Goal: Information Seeking & Learning: Learn about a topic

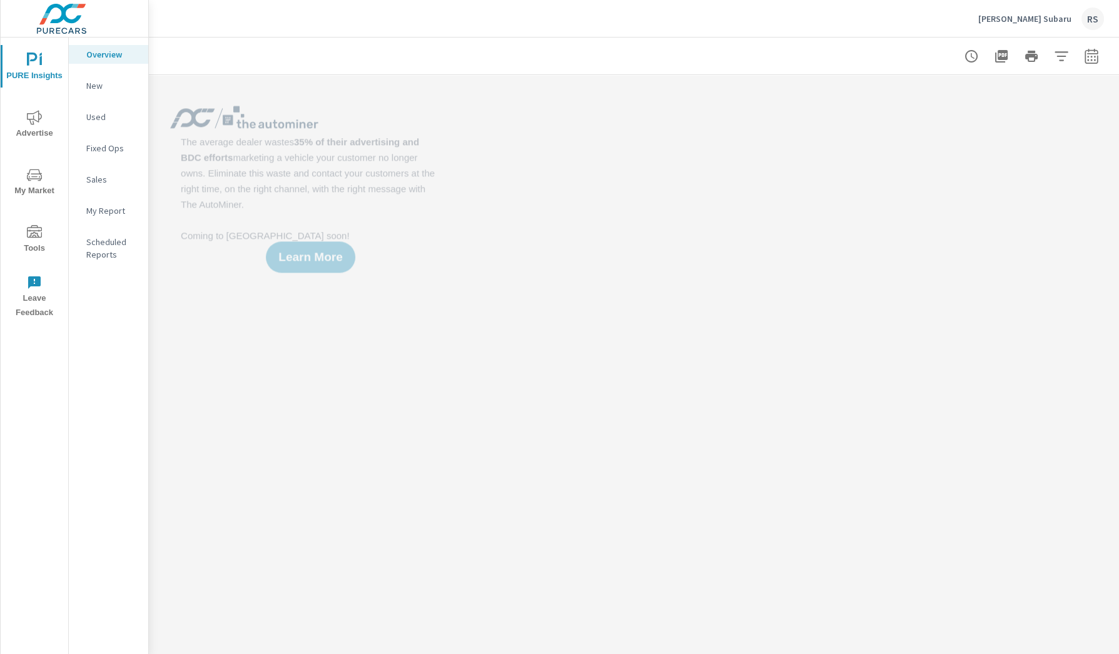
click at [39, 128] on span "Advertise" at bounding box center [34, 125] width 60 height 31
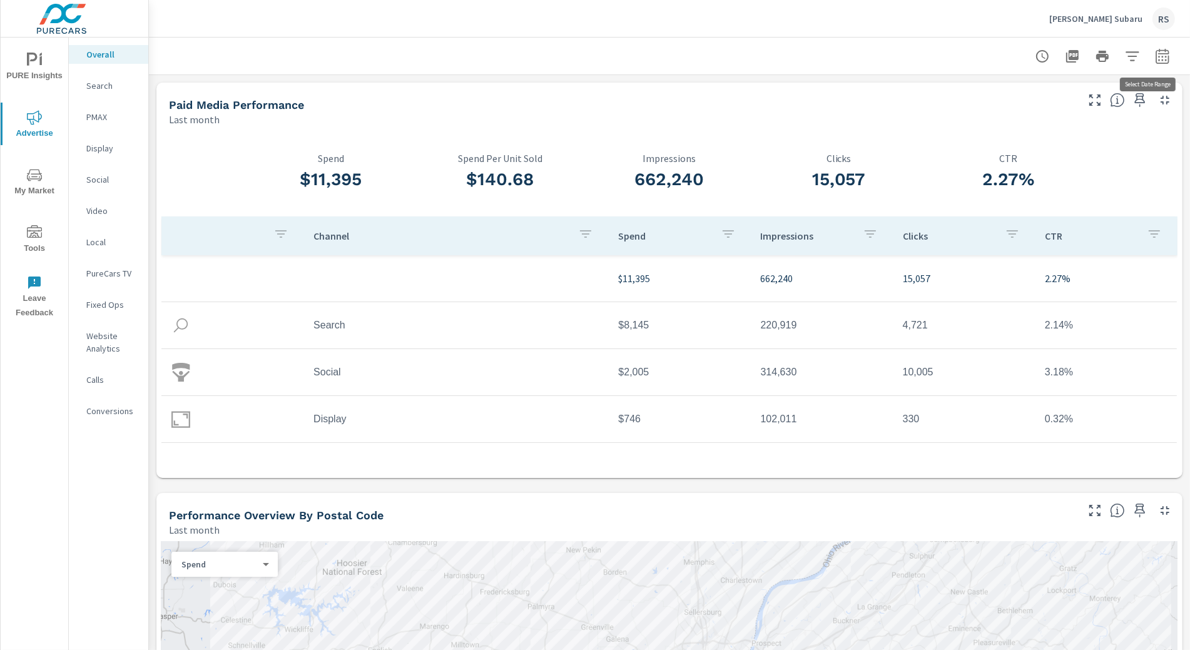
click at [1118, 56] on icon "button" at bounding box center [1162, 56] width 15 height 15
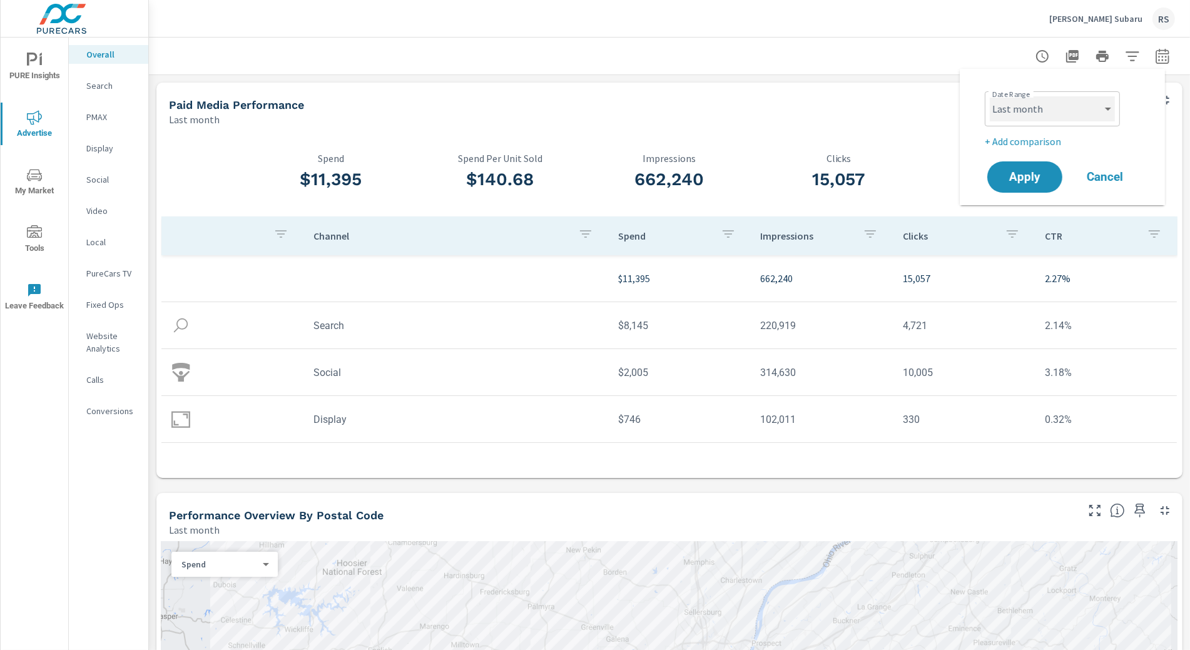
click at [1101, 106] on select "Custom [DATE] Last week Last 7 days Last 14 days Last 30 days Last 45 days Last…" at bounding box center [1051, 108] width 125 height 25
click at [989, 96] on select "Custom [DATE] Last week Last 7 days Last 14 days Last 30 days Last 45 days Last…" at bounding box center [1051, 108] width 125 height 25
select select "Last 3 months"
click at [1038, 176] on span "Apply" at bounding box center [1024, 177] width 51 height 12
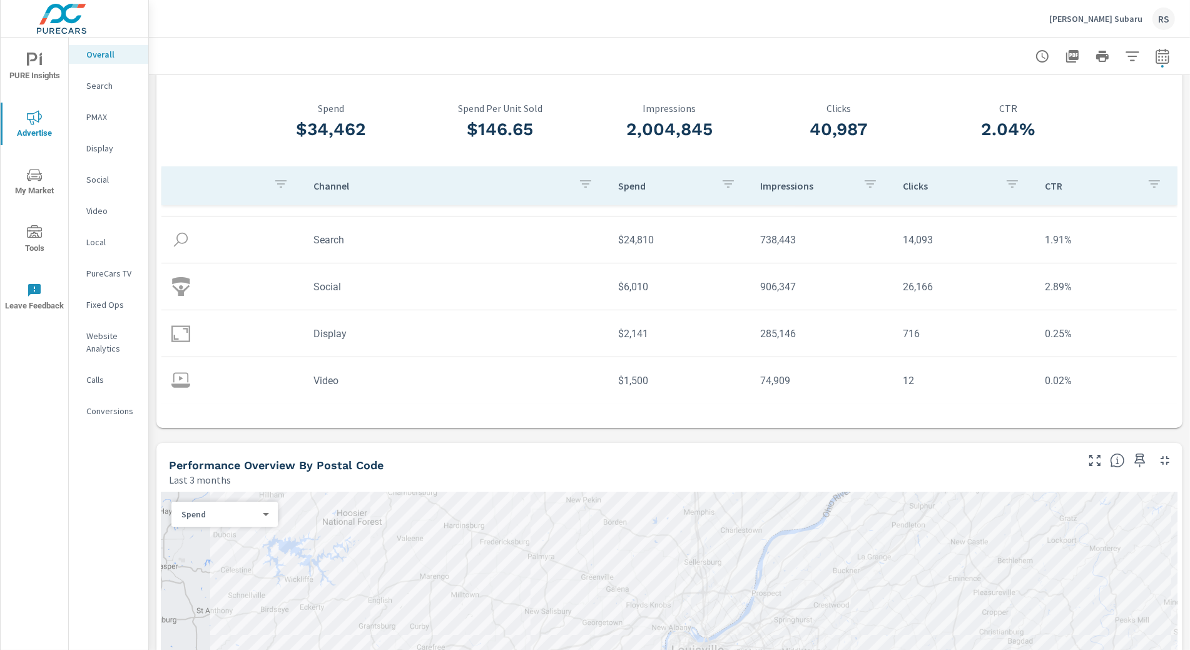
scroll to position [104, 0]
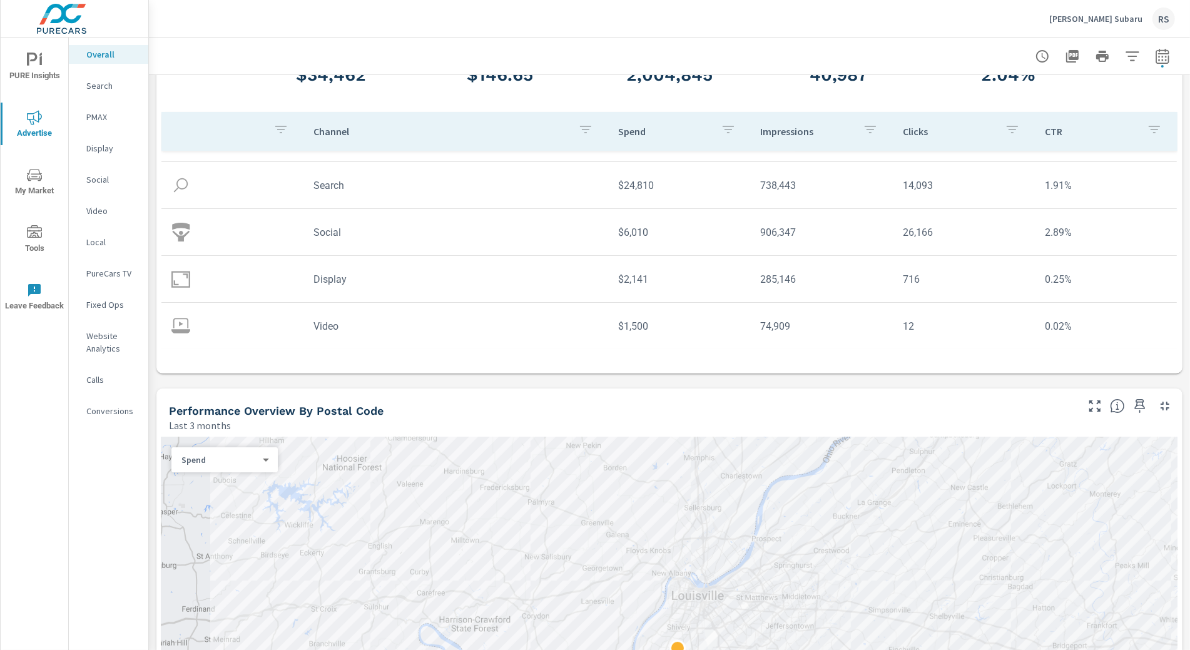
click at [1118, 56] on icon "button" at bounding box center [1161, 55] width 13 height 15
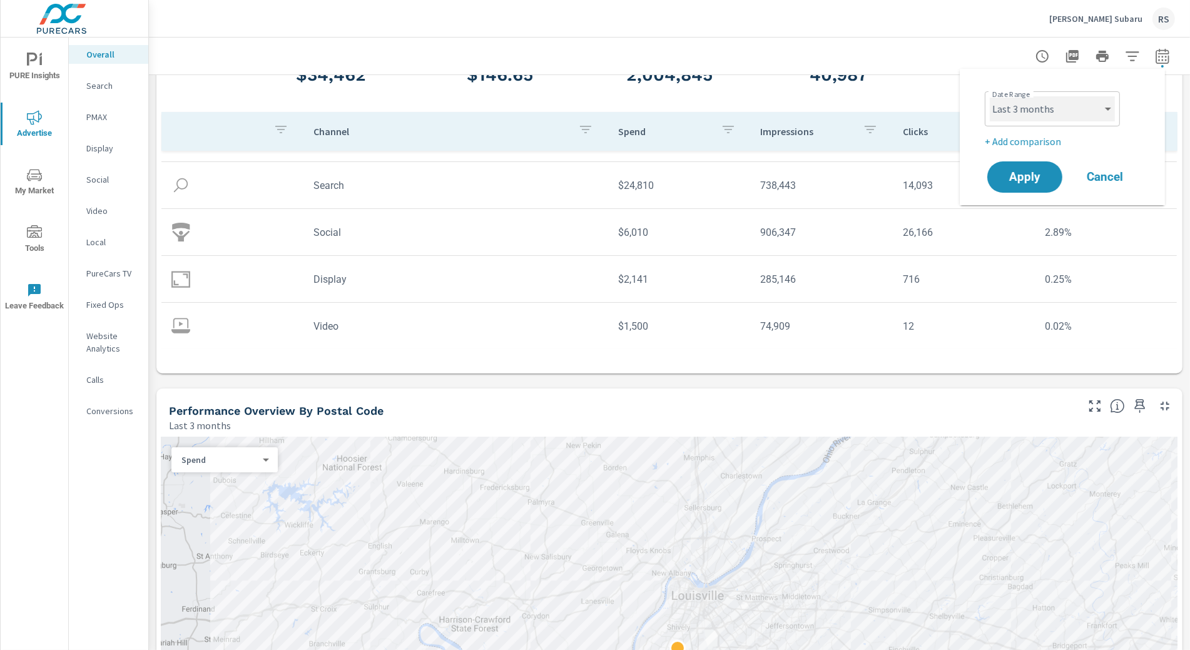
click at [1100, 111] on select "Custom [DATE] Last week Last 7 days Last 14 days Last 30 days Last 45 days Last…" at bounding box center [1051, 108] width 125 height 25
click at [989, 96] on select "Custom [DATE] Last week Last 7 days Last 14 days Last 30 days Last 45 days Last…" at bounding box center [1051, 108] width 125 height 25
select select "Last month"
click at [1052, 140] on p "+ Add comparison" at bounding box center [1064, 141] width 160 height 15
select select "Previous period"
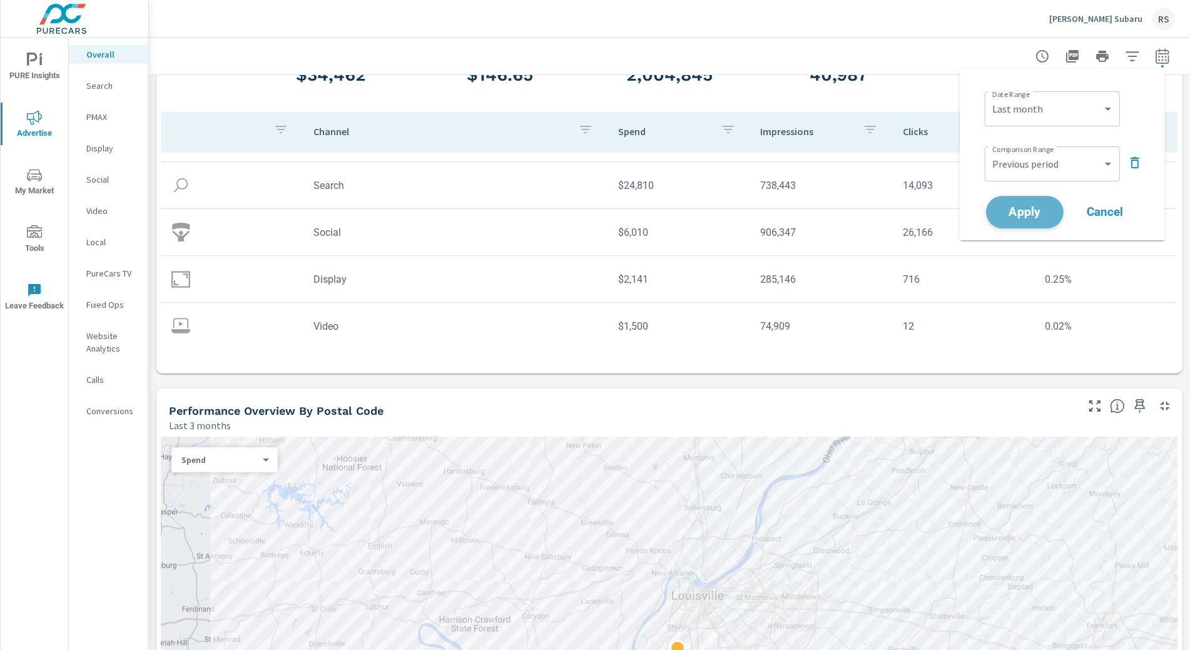
click at [1041, 218] on button "Apply" at bounding box center [1025, 212] width 78 height 33
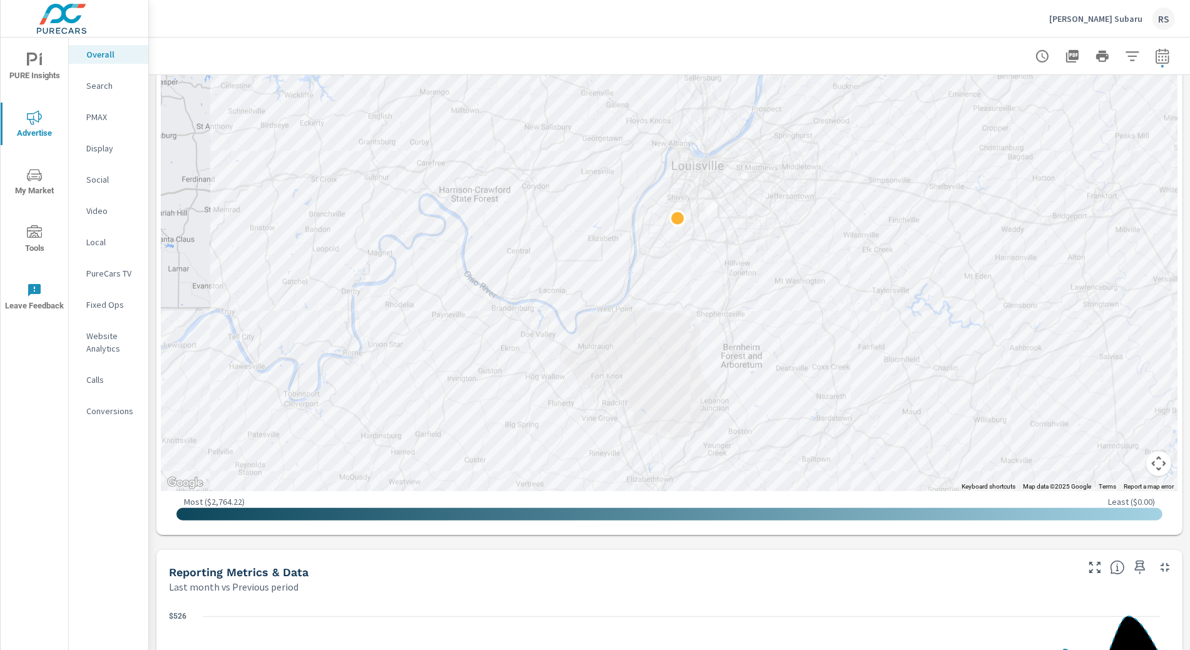
scroll to position [859, 0]
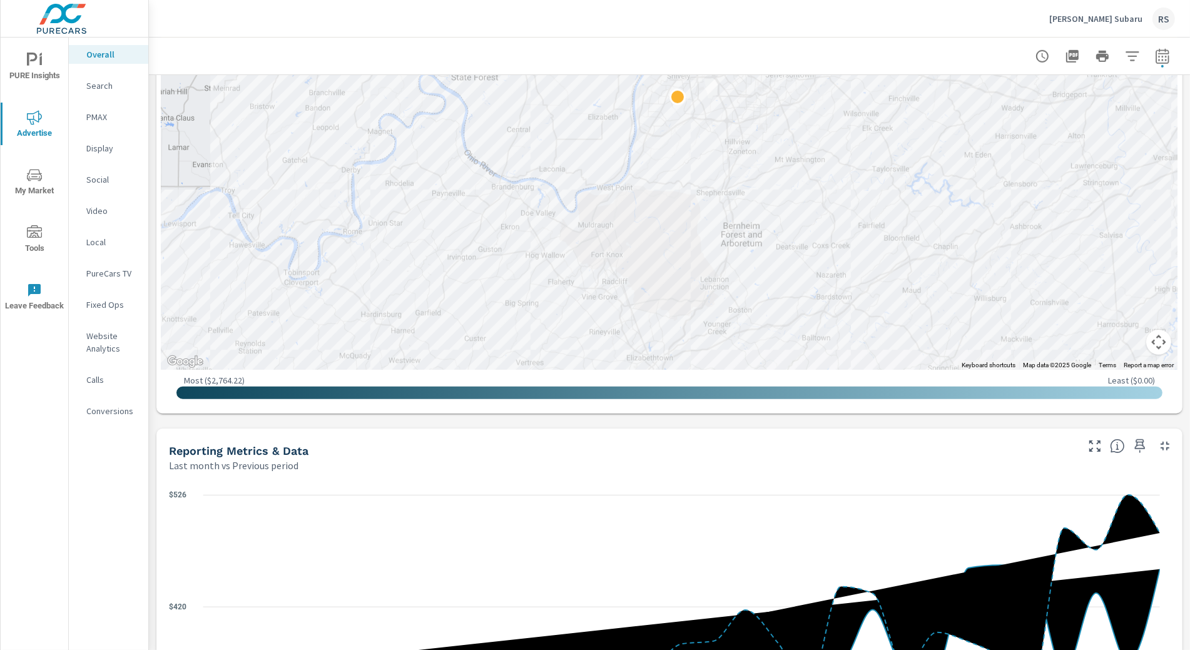
click at [1118, 350] on button "Map camera controls" at bounding box center [1158, 342] width 25 height 25
click at [1118, 345] on button "Zoom out" at bounding box center [1127, 342] width 25 height 25
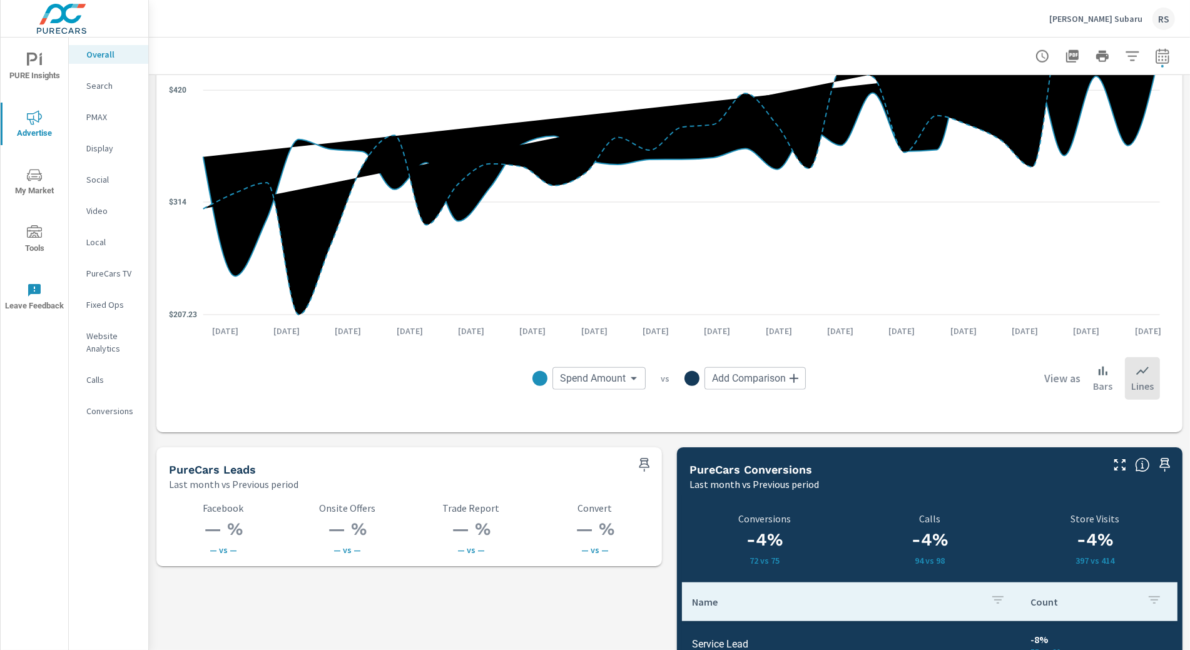
scroll to position [1700, 0]
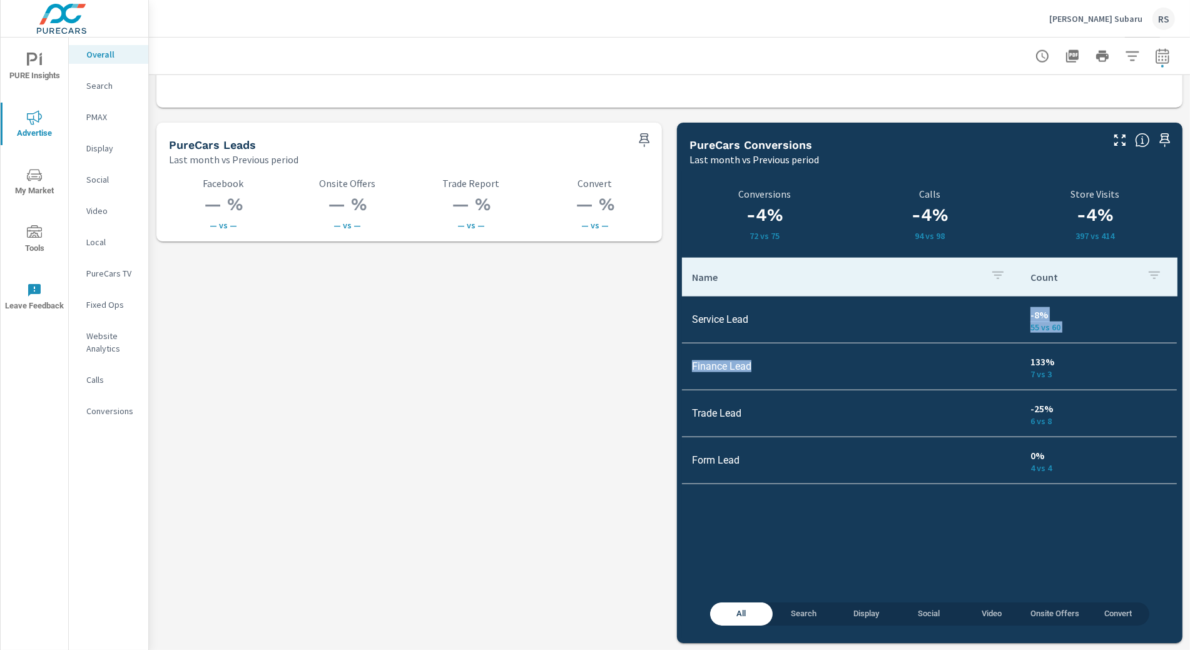
drag, startPoint x: 779, startPoint y: 366, endPoint x: 671, endPoint y: 367, distance: 108.2
click at [756, 363] on td "Finance Lead" at bounding box center [851, 366] width 338 height 32
drag, startPoint x: 757, startPoint y: 366, endPoint x: 690, endPoint y: 367, distance: 66.3
click at [690, 368] on td "Finance Lead" at bounding box center [851, 366] width 338 height 32
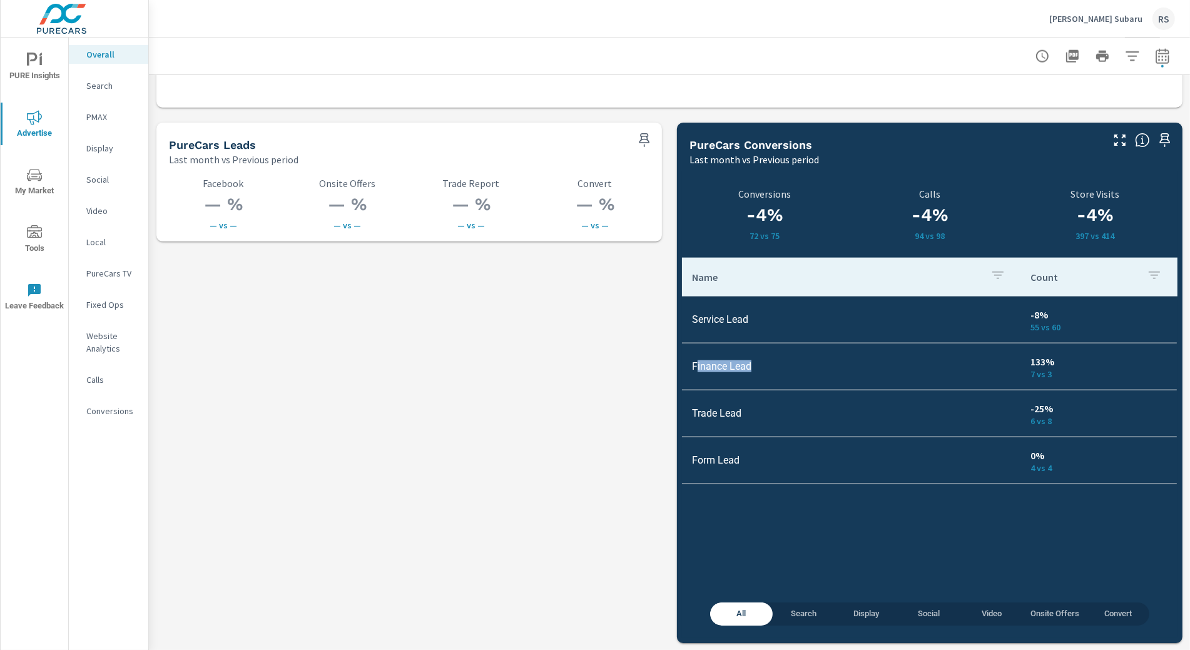
click at [704, 370] on td "Finance Lead" at bounding box center [851, 366] width 338 height 32
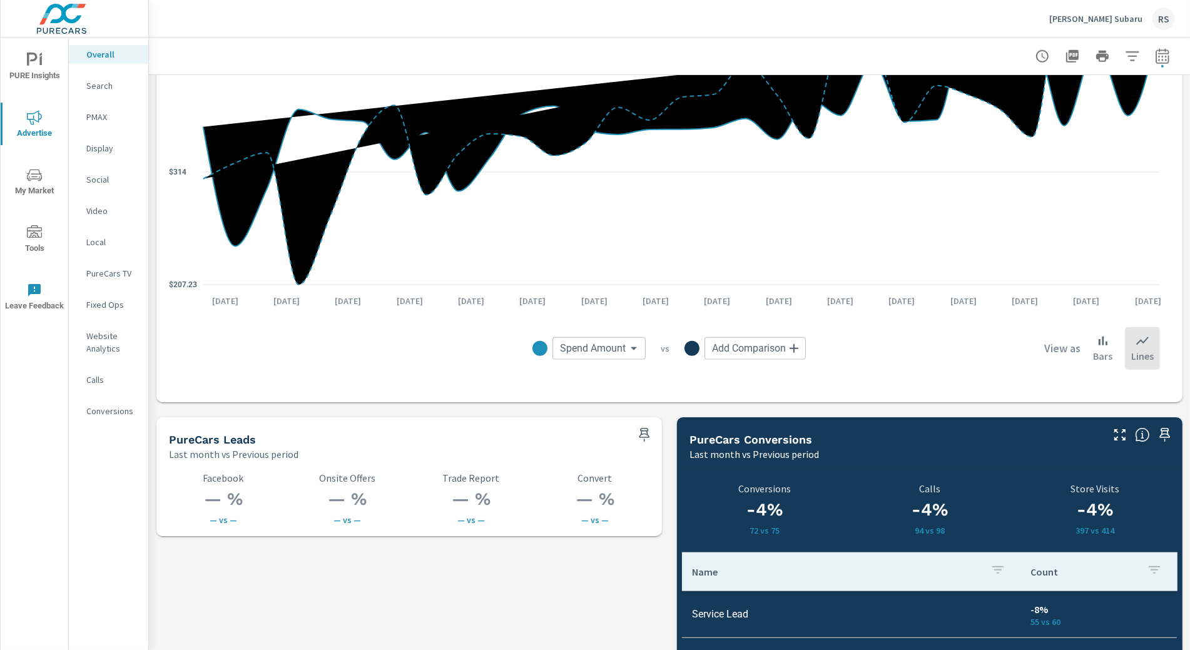
scroll to position [1388, 0]
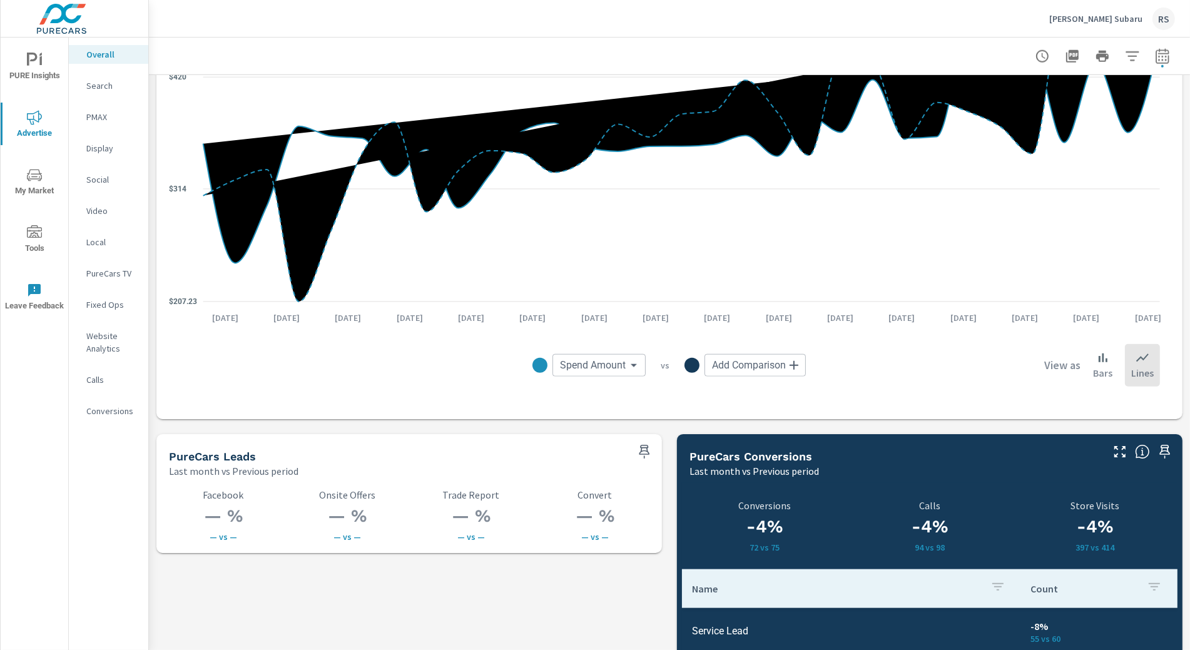
click at [104, 82] on p "Search" at bounding box center [112, 85] width 52 height 13
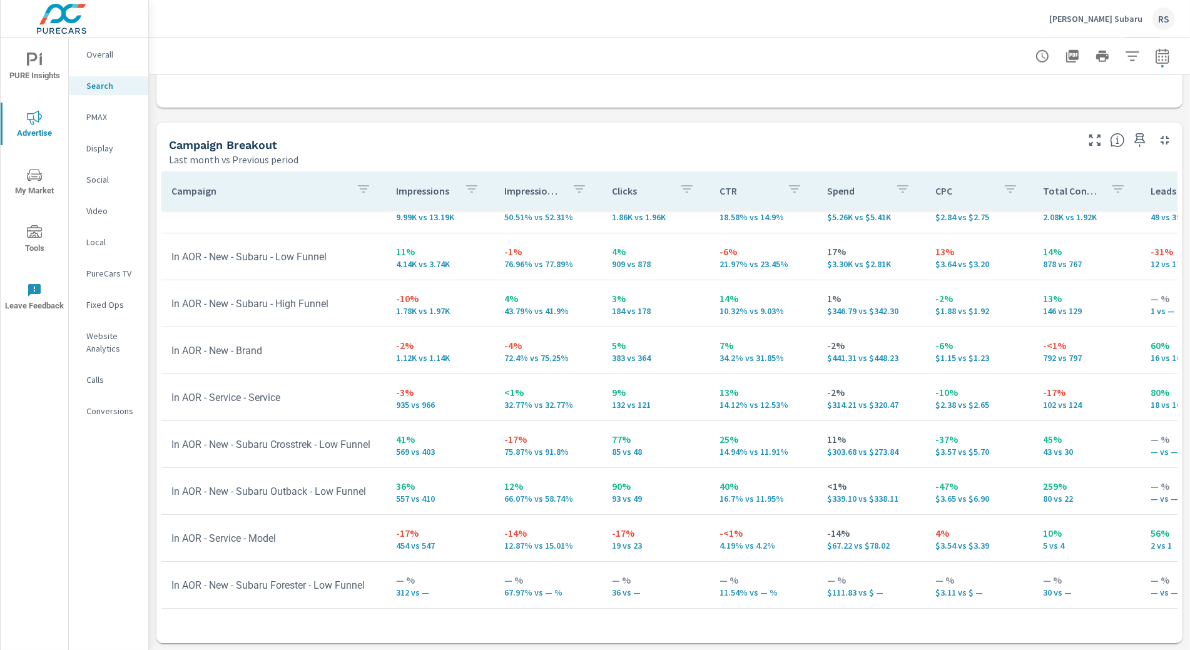
scroll to position [24, 0]
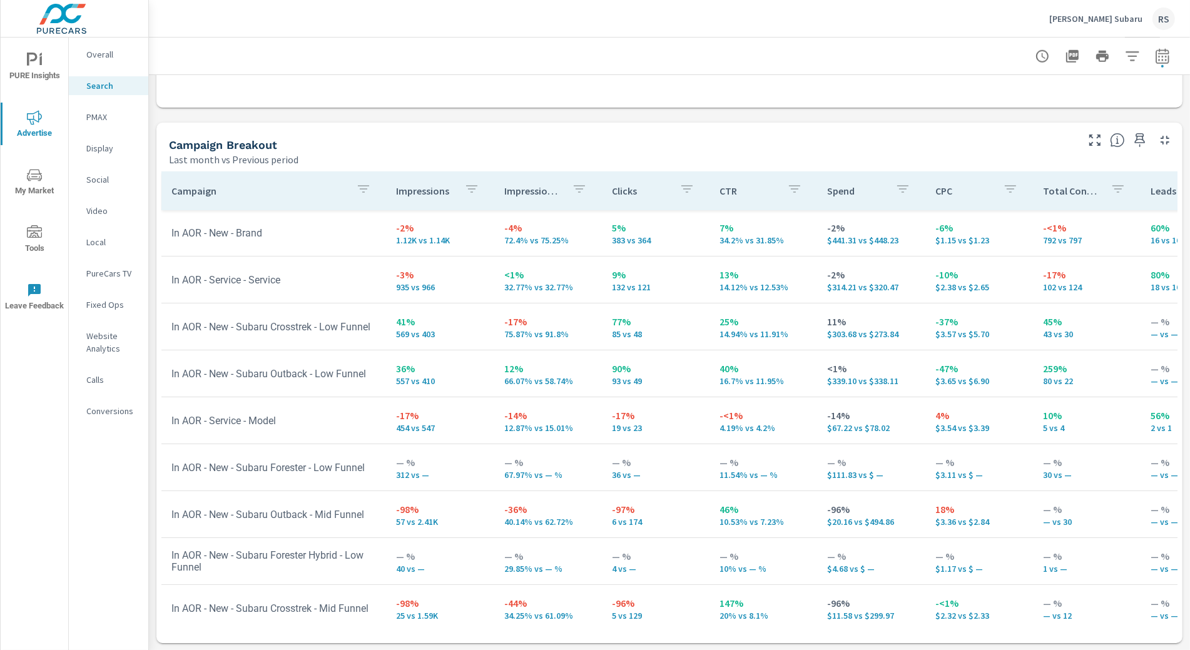
scroll to position [164, 0]
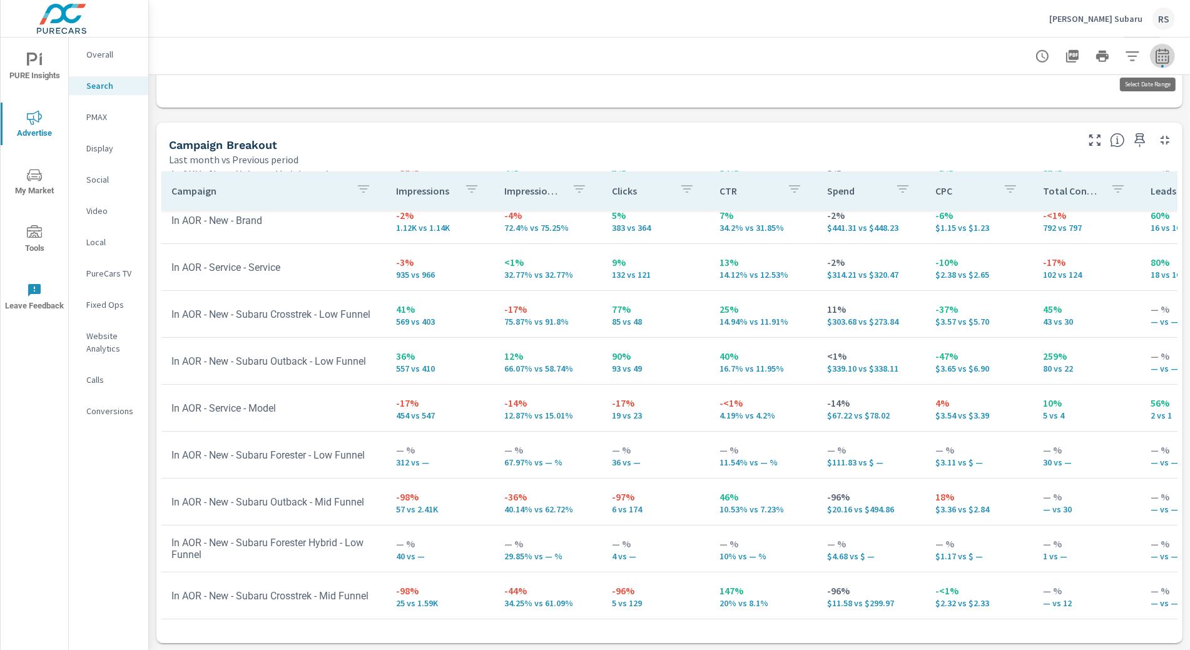
click at [1118, 63] on icon "button" at bounding box center [1161, 55] width 13 height 15
select select "Last month"
select select "Previous period"
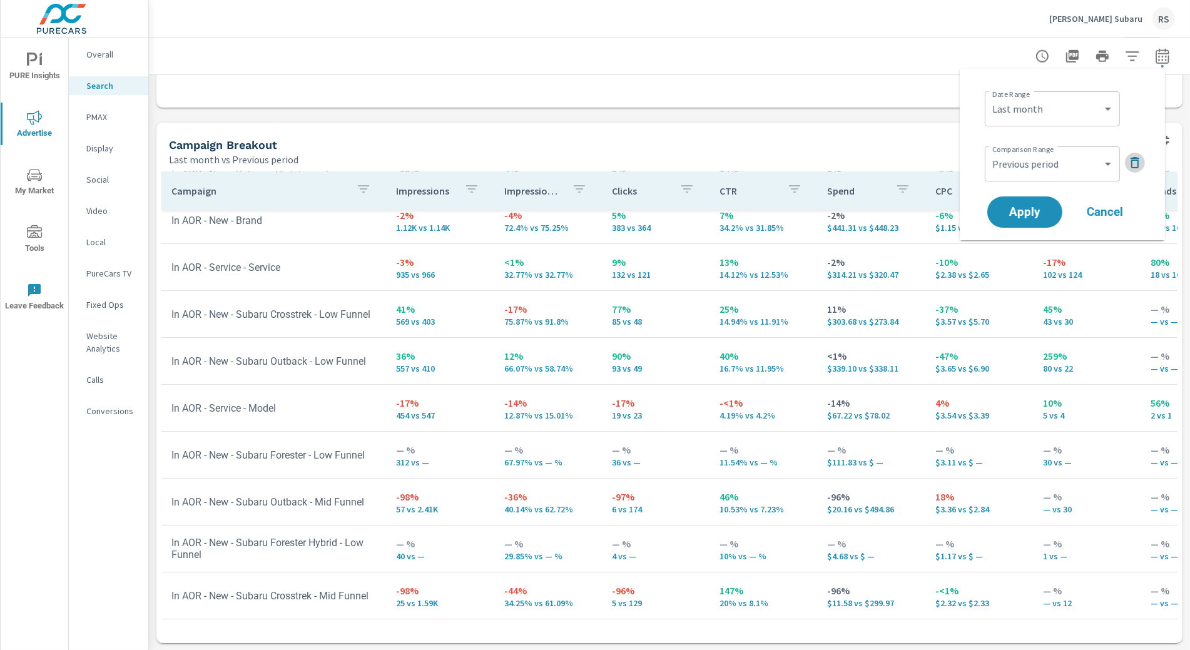
click at [1118, 161] on icon "button" at bounding box center [1134, 162] width 15 height 15
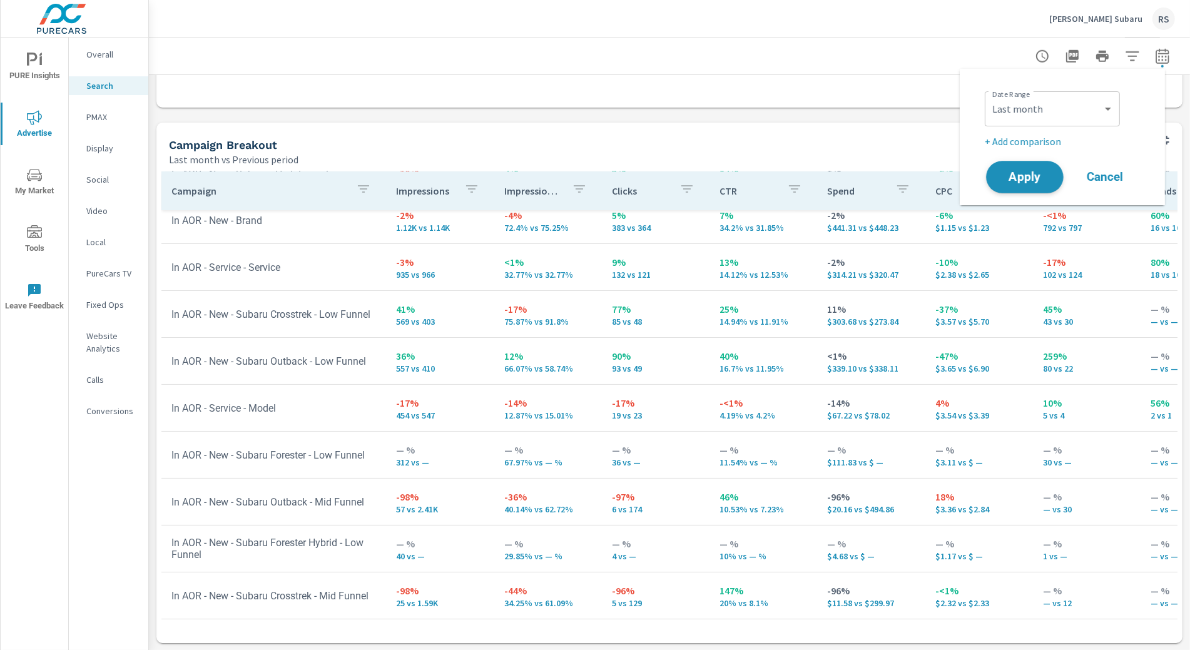
click at [1042, 182] on span "Apply" at bounding box center [1024, 177] width 51 height 12
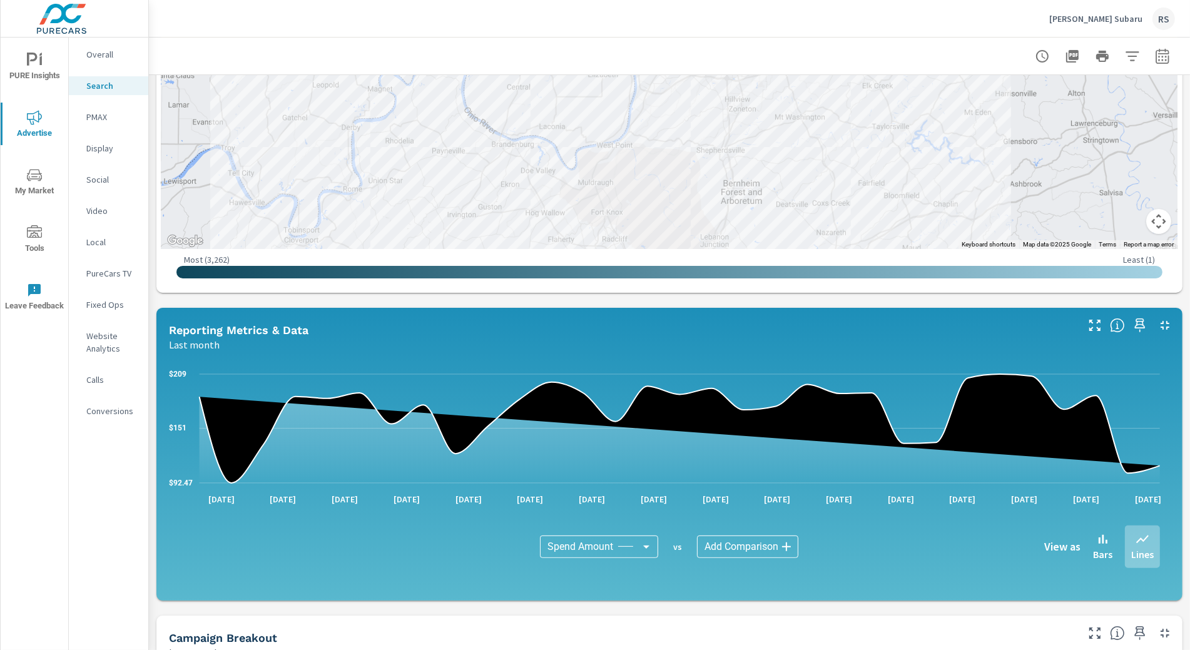
scroll to position [758, 0]
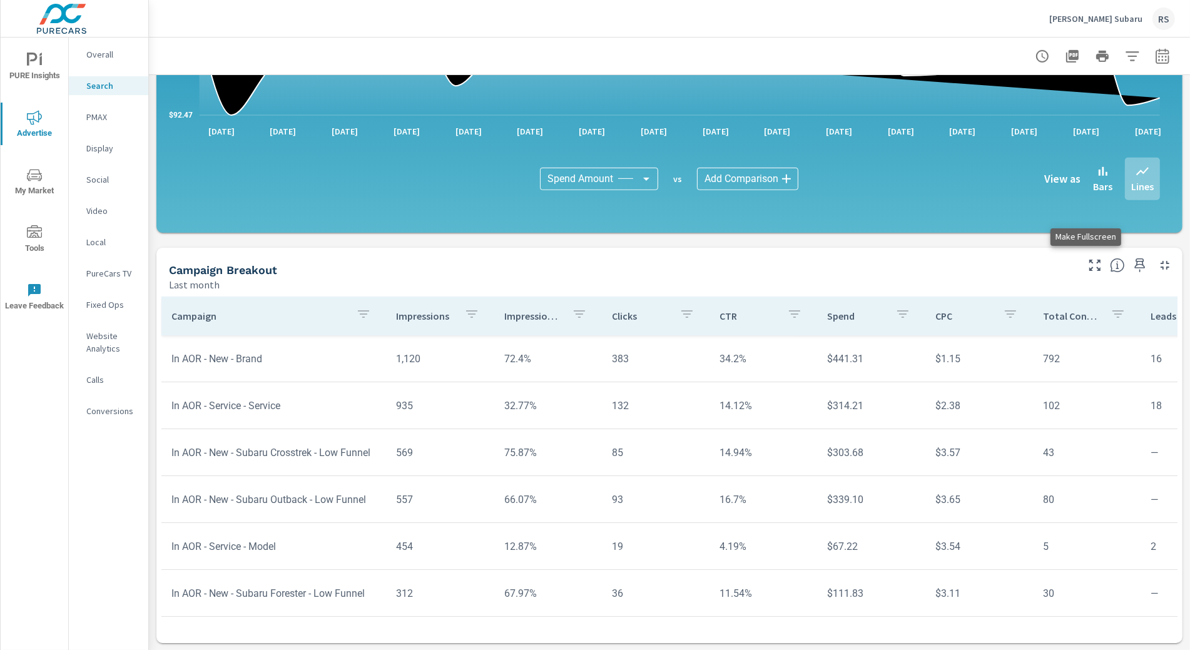
click at [1089, 267] on icon "button" at bounding box center [1094, 265] width 11 height 11
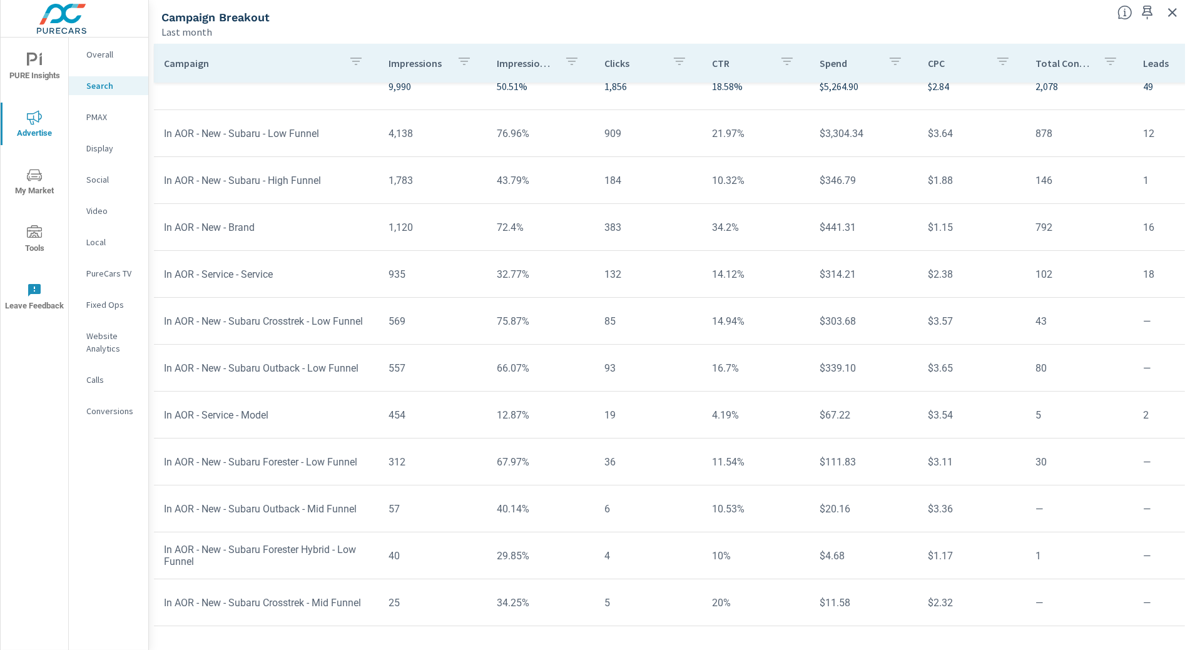
scroll to position [29, 0]
click at [198, 64] on p "Campaign" at bounding box center [251, 63] width 174 height 13
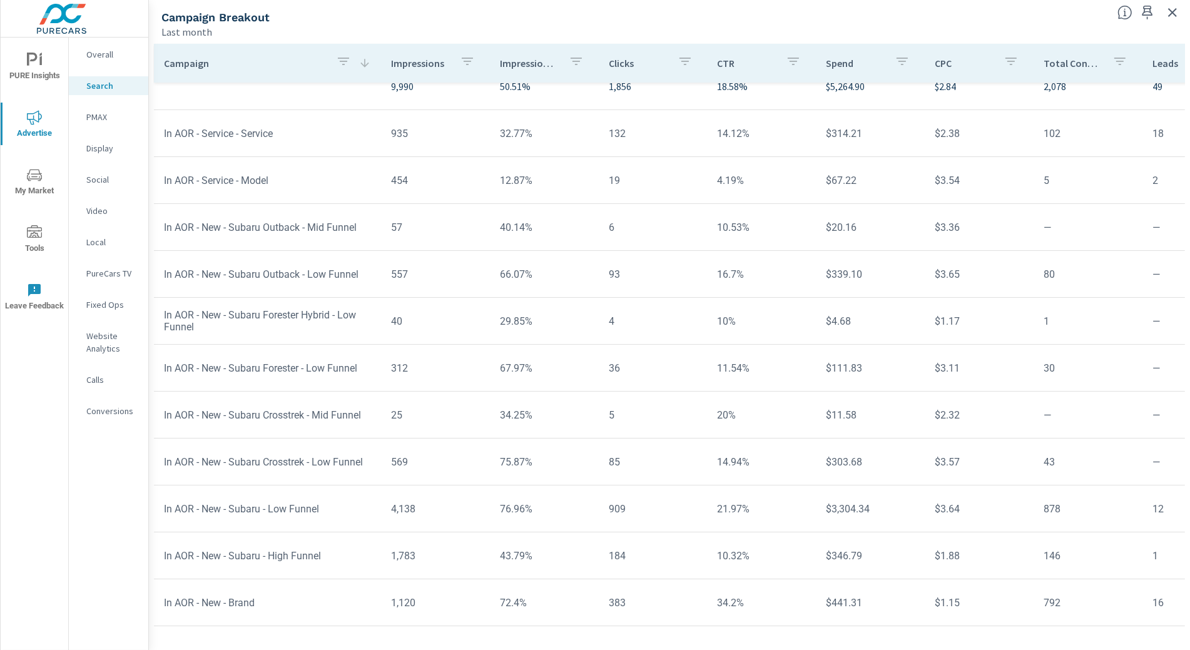
click at [609, 64] on p "Clicks" at bounding box center [638, 63] width 59 height 13
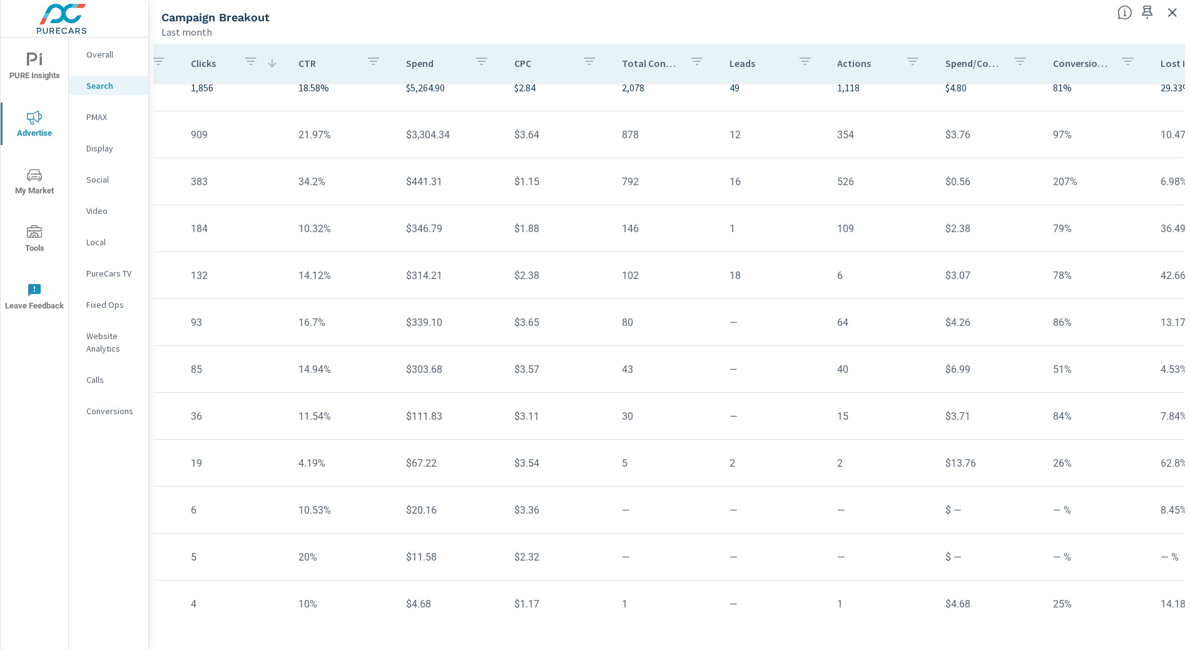
scroll to position [0, 413]
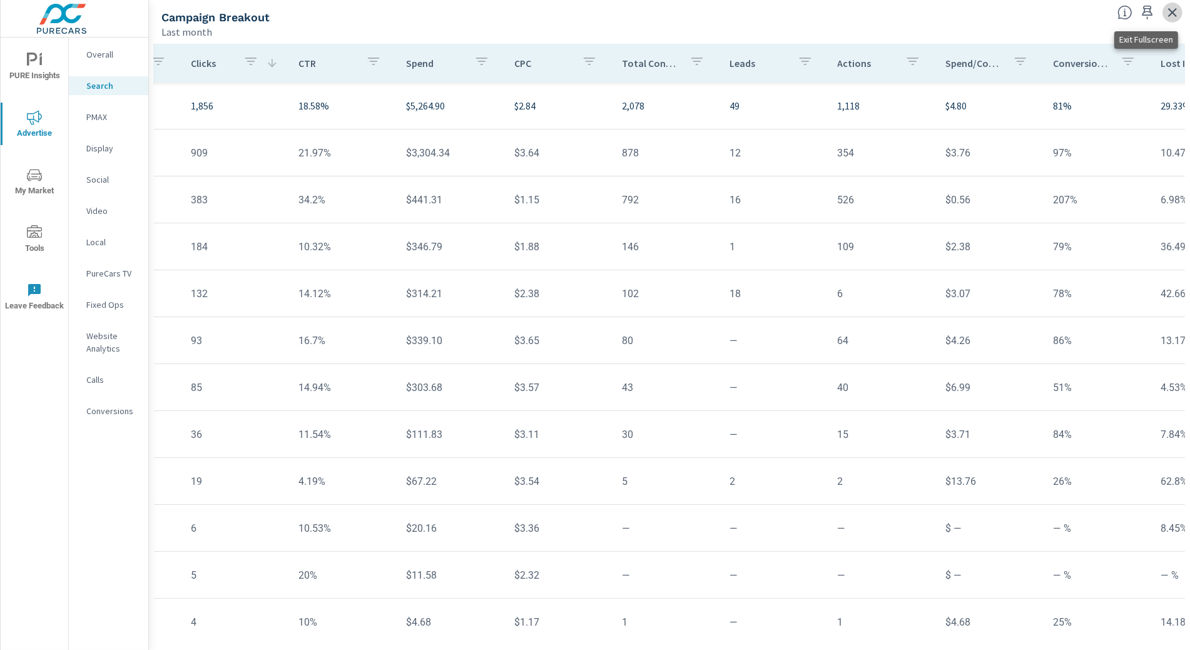
click at [1118, 17] on icon "button" at bounding box center [1172, 12] width 15 height 15
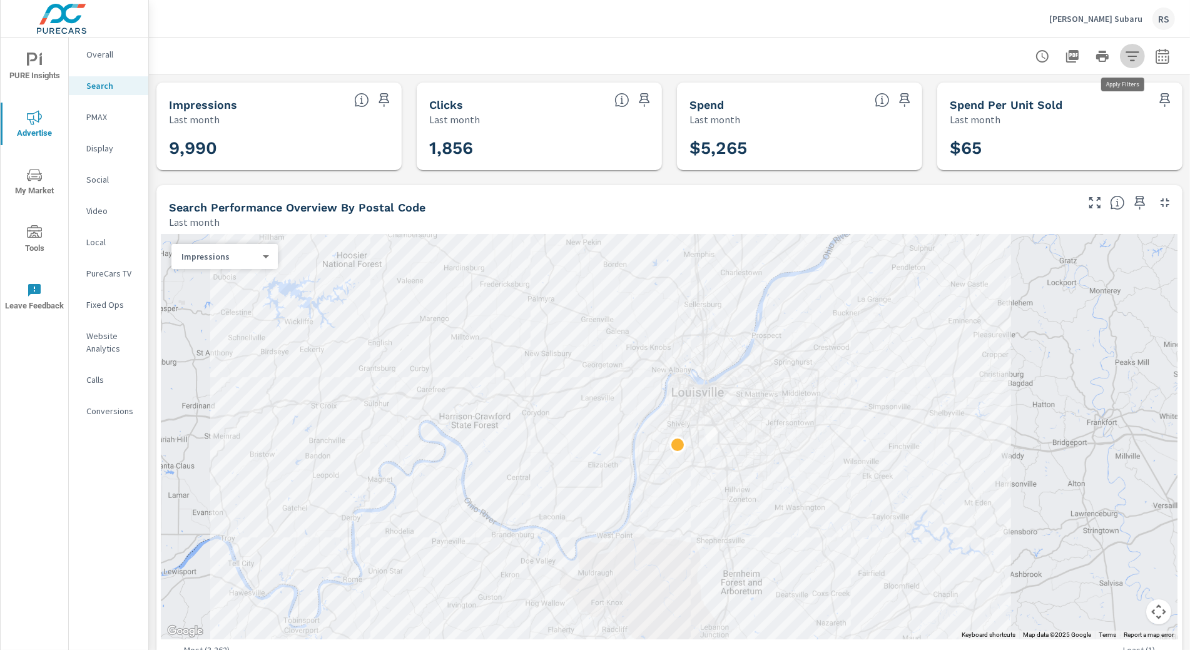
click at [1118, 53] on icon "button" at bounding box center [1132, 56] width 15 height 15
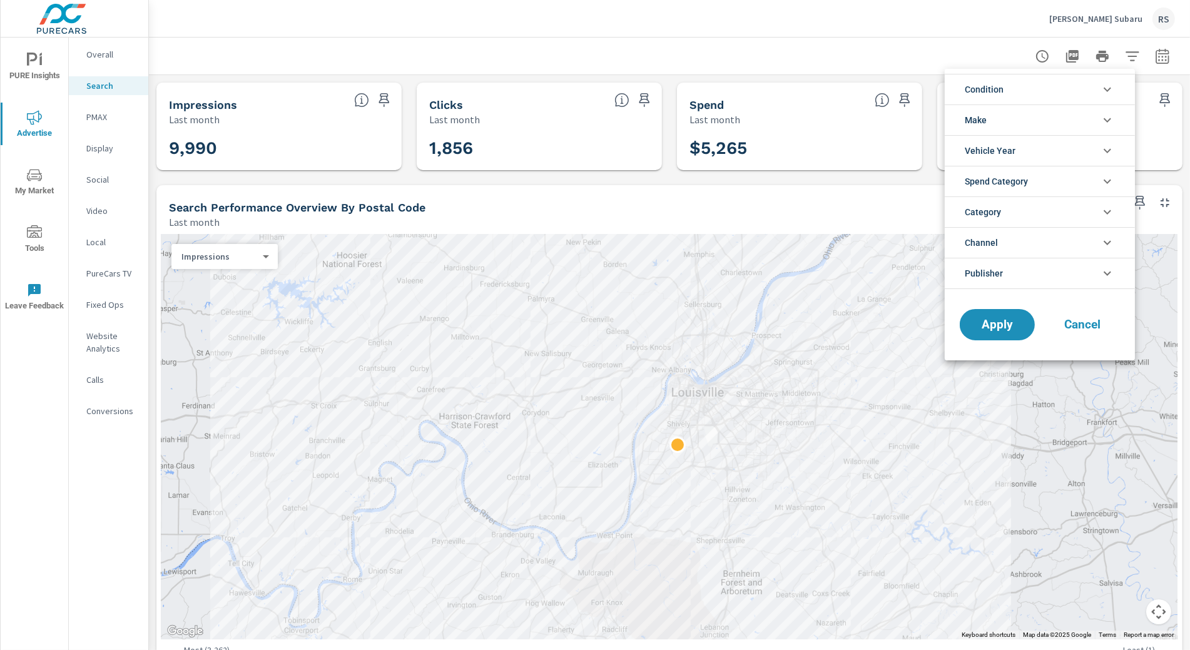
click at [1105, 86] on icon "filter options" at bounding box center [1107, 89] width 15 height 15
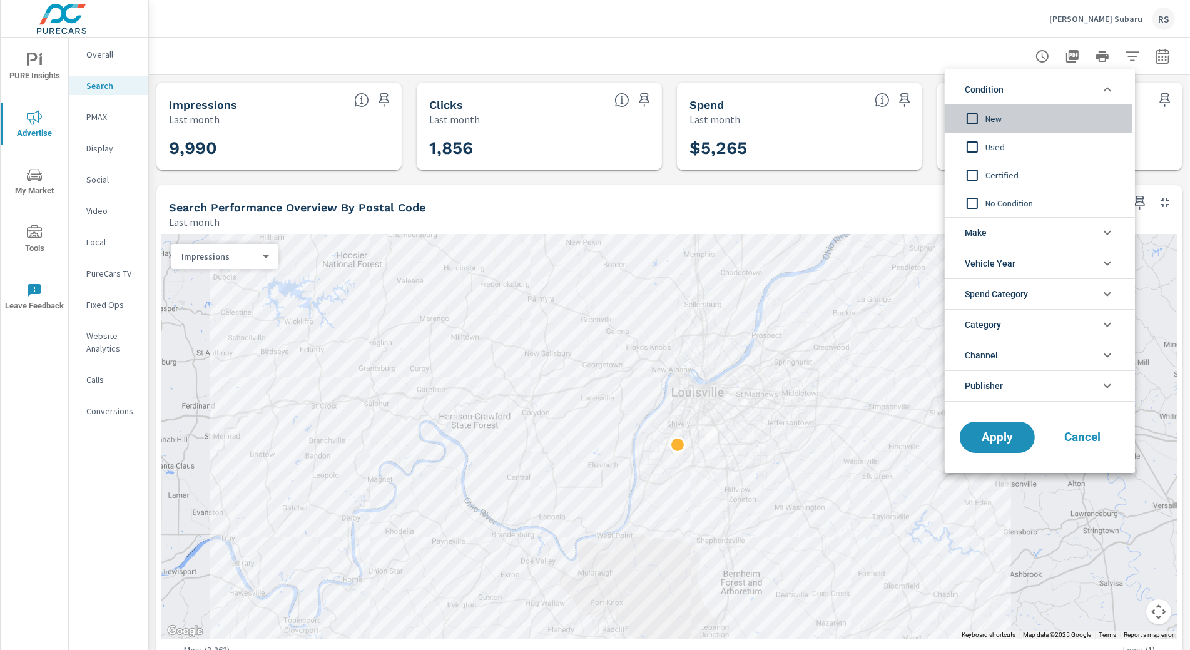
click at [976, 118] on input "filter options" at bounding box center [972, 119] width 26 height 26
click at [993, 435] on span "Apply" at bounding box center [996, 438] width 51 height 12
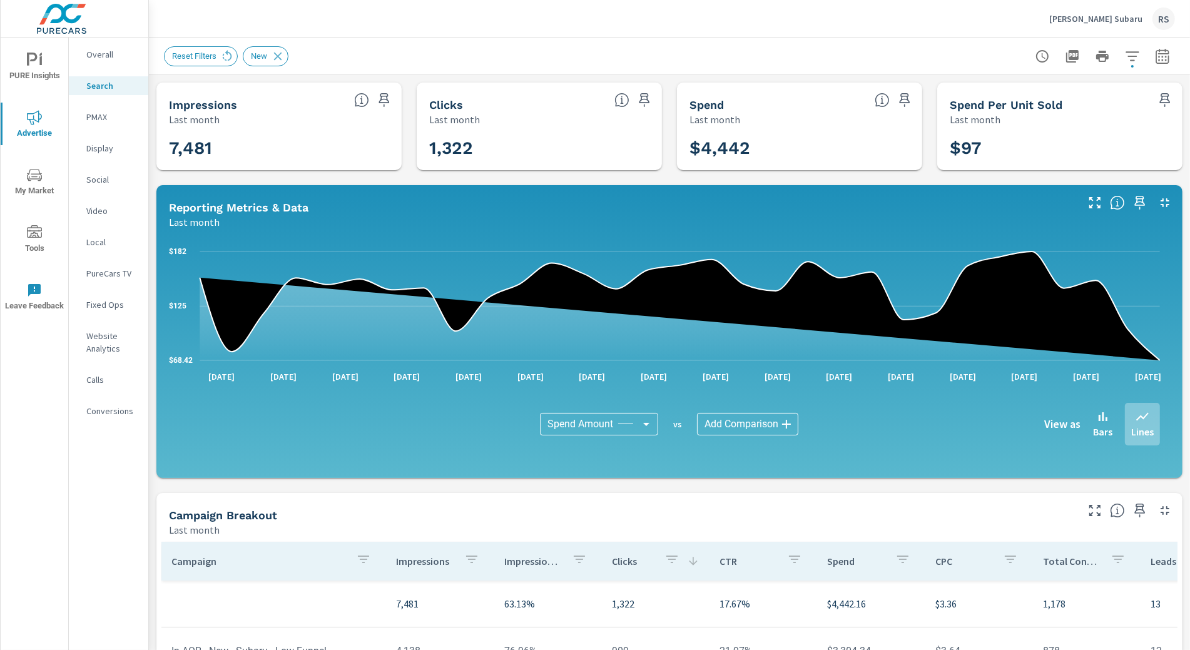
scroll to position [246, 0]
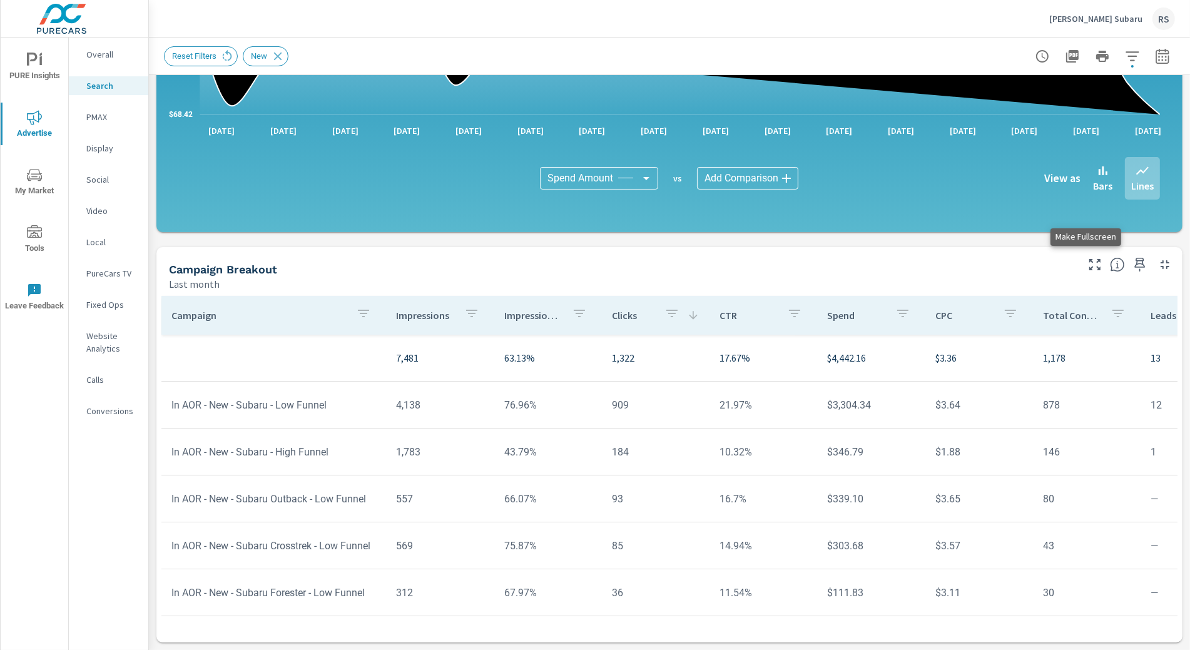
click at [1087, 265] on icon "button" at bounding box center [1094, 264] width 15 height 15
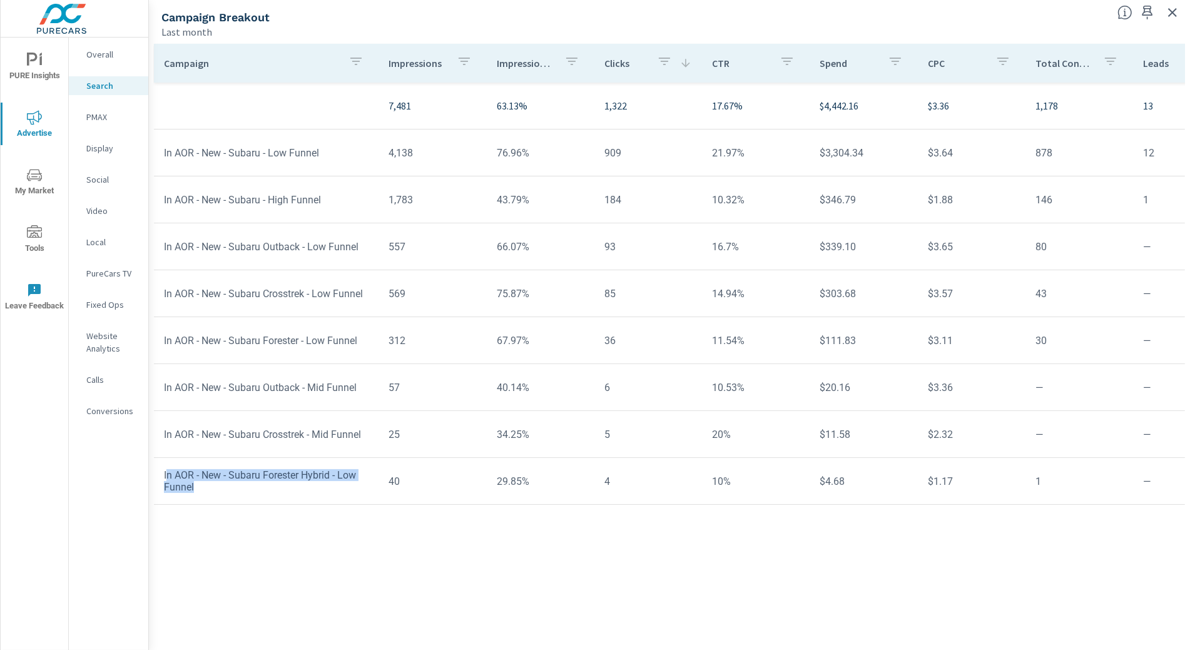
drag, startPoint x: 166, startPoint y: 475, endPoint x: 253, endPoint y: 494, distance: 89.5
click at [253, 494] on td "In AOR - New - Subaru Forester Hybrid - Low Funnel" at bounding box center [266, 481] width 225 height 44
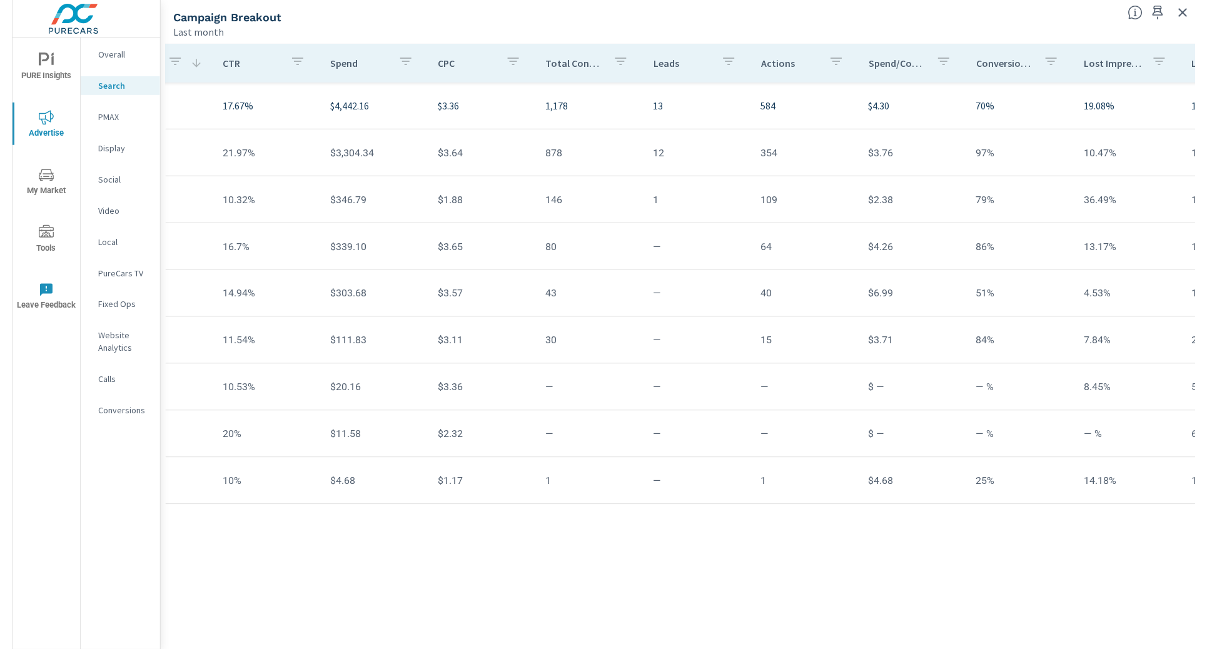
scroll to position [0, 575]
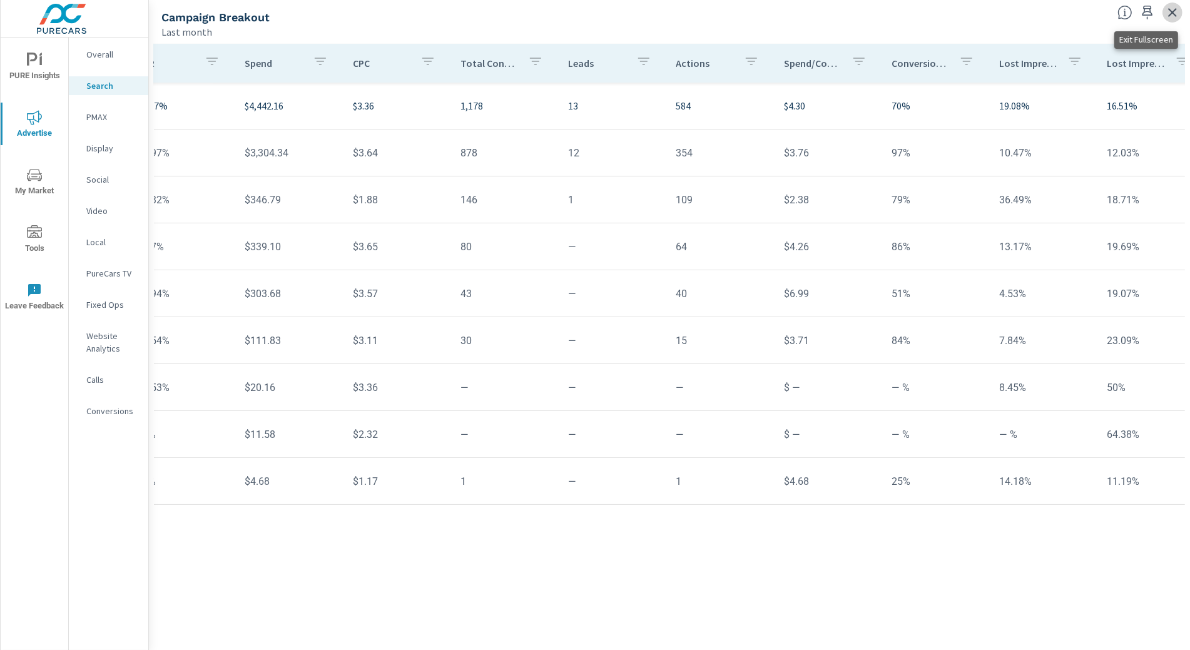
click at [1118, 15] on icon "button" at bounding box center [1172, 12] width 15 height 15
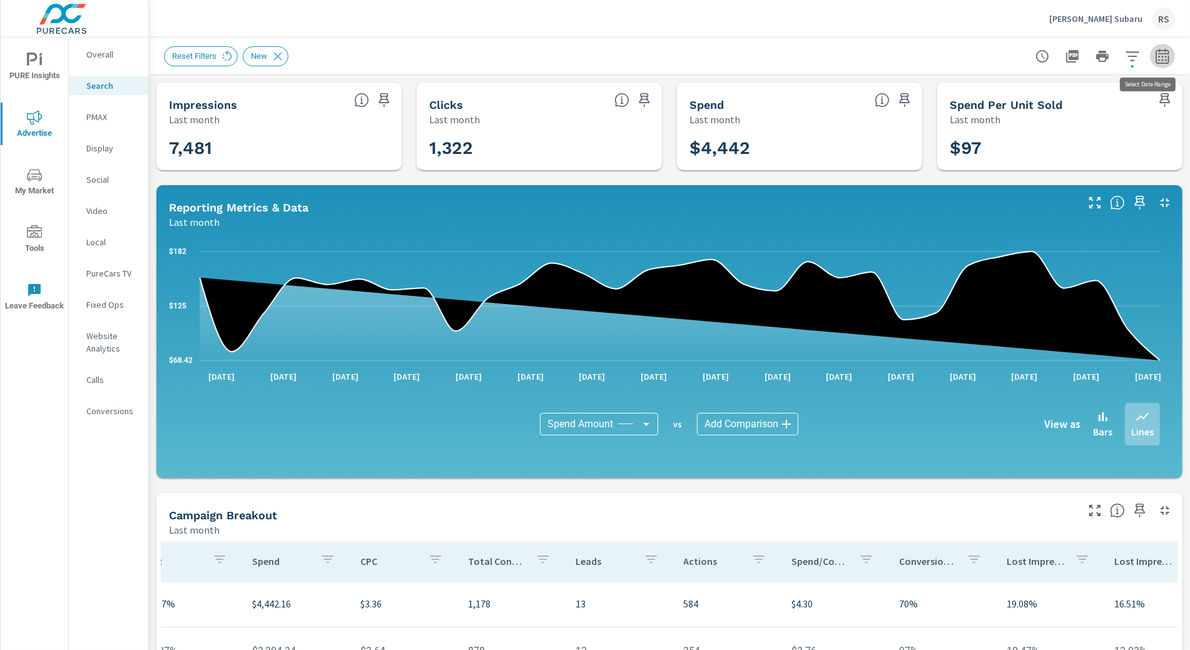
click at [1118, 57] on icon "button" at bounding box center [1162, 56] width 15 height 15
select select "Last month"
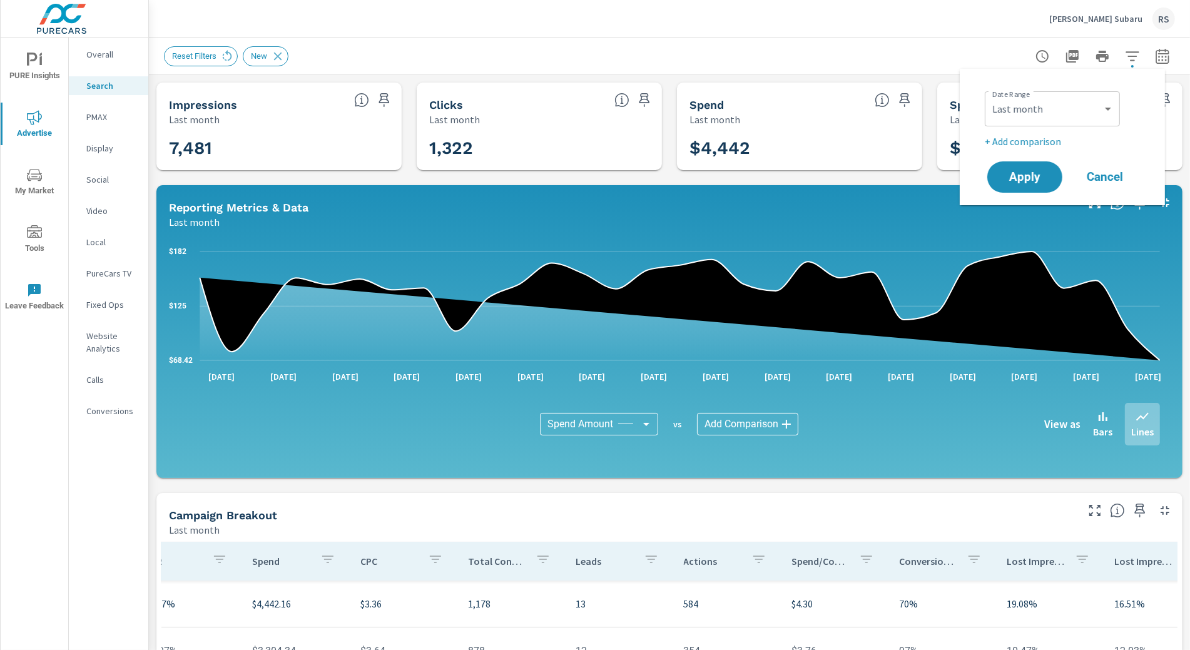
click at [1043, 146] on p "+ Add comparison" at bounding box center [1064, 141] width 160 height 15
select select "Previous period"
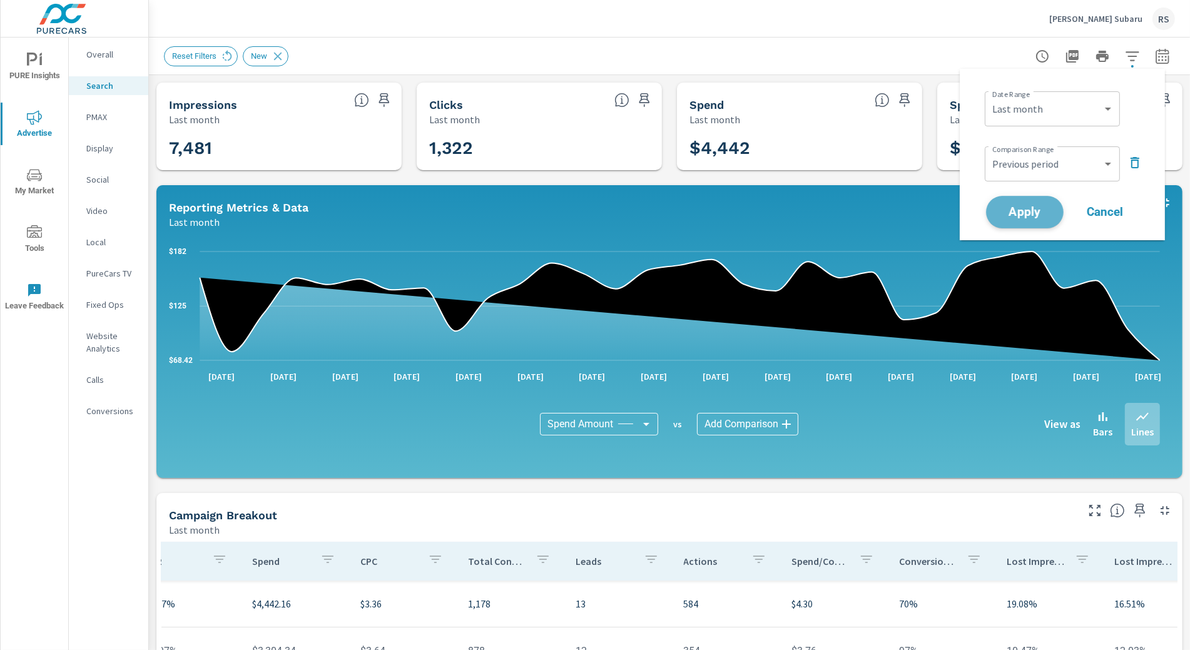
click at [1034, 208] on span "Apply" at bounding box center [1024, 212] width 51 height 12
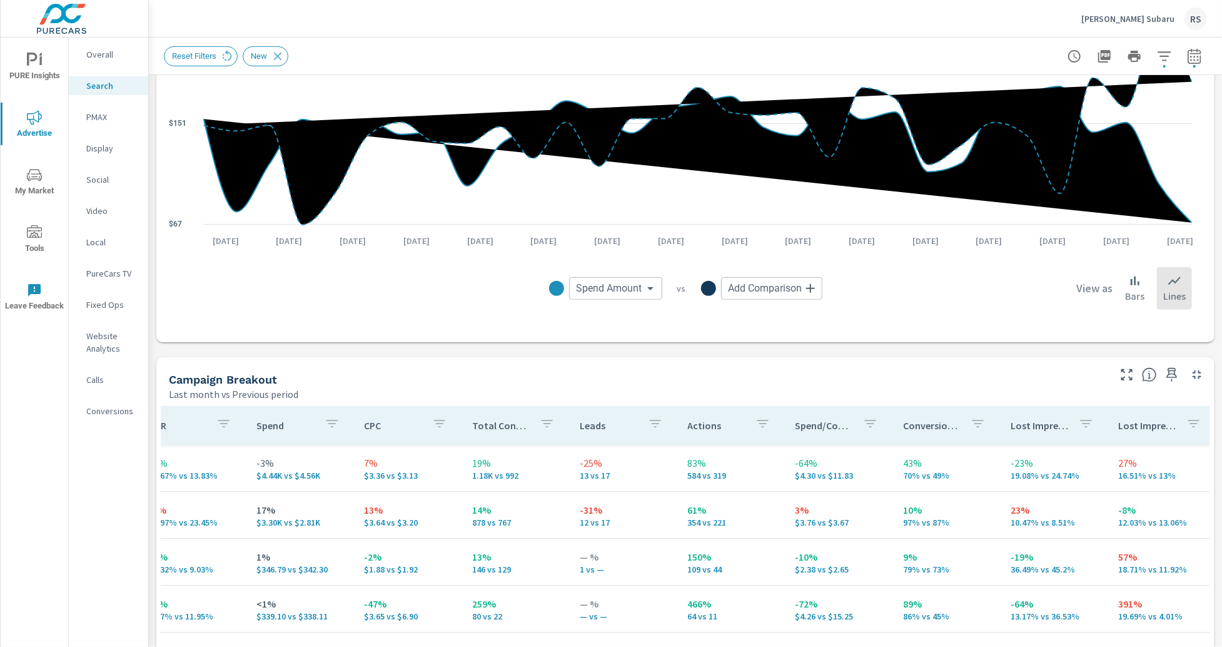
scroll to position [264, 0]
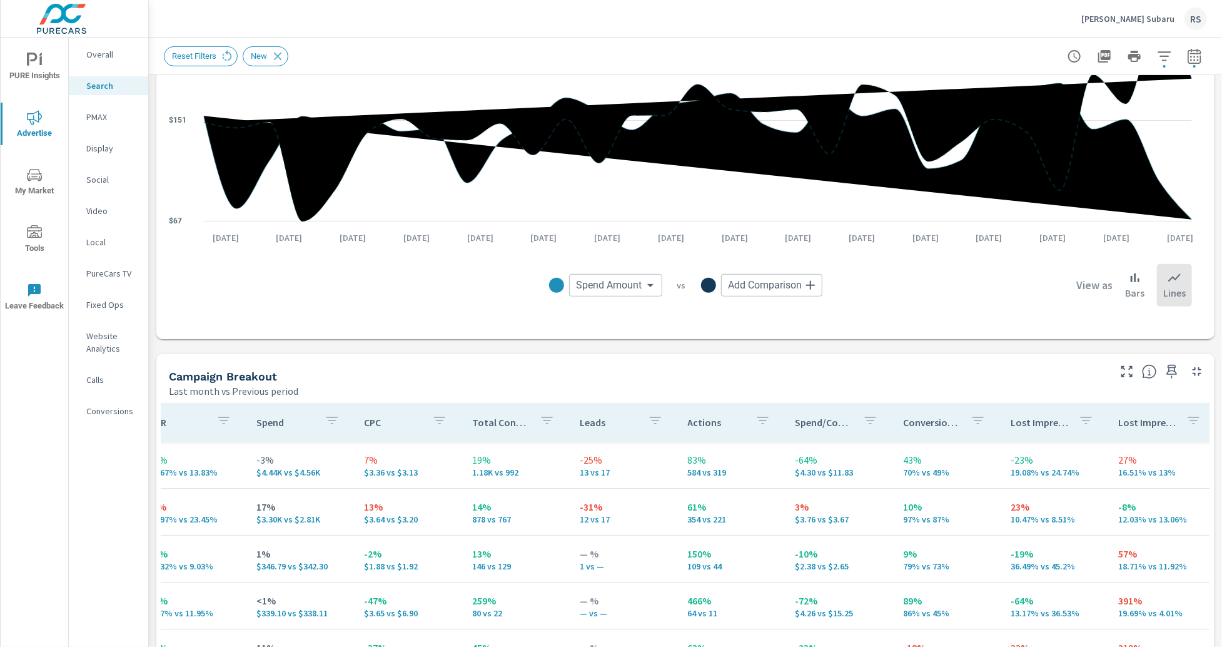
click at [763, 284] on body "PURE Insights Advertise My Market Tools Leave Feedback Overall Search PMAX Disp…" at bounding box center [611, 323] width 1222 height 647
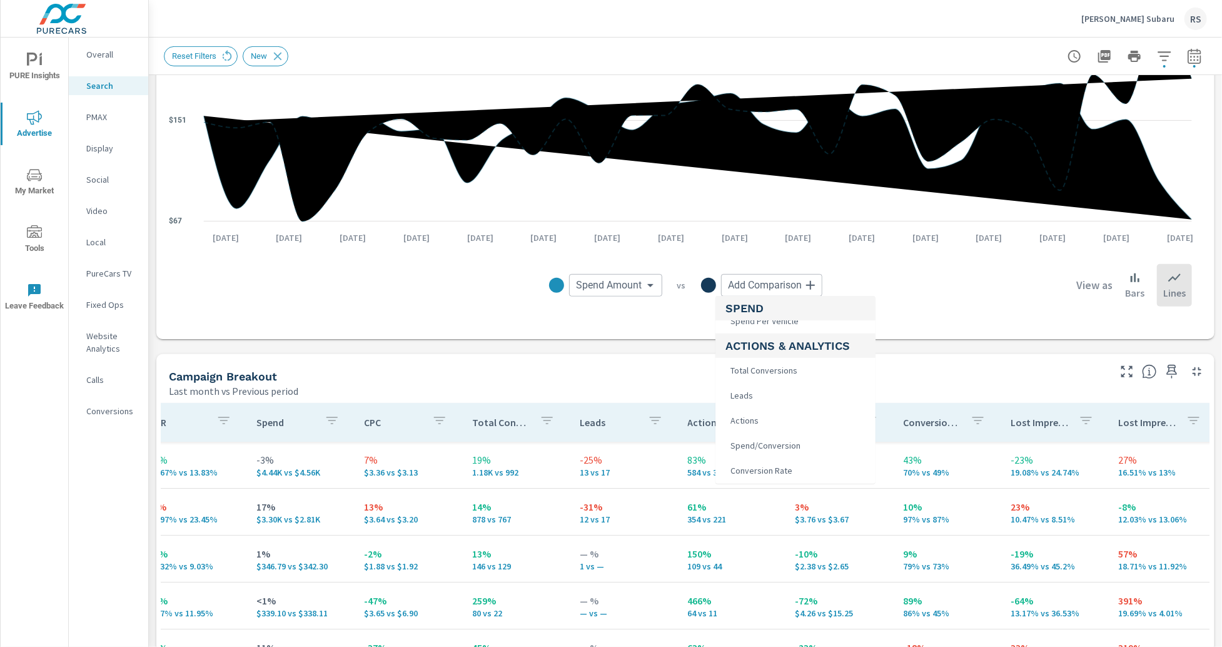
scroll to position [263, 0]
click at [771, 421] on li "Actions" at bounding box center [796, 419] width 160 height 25
type input "Actions"
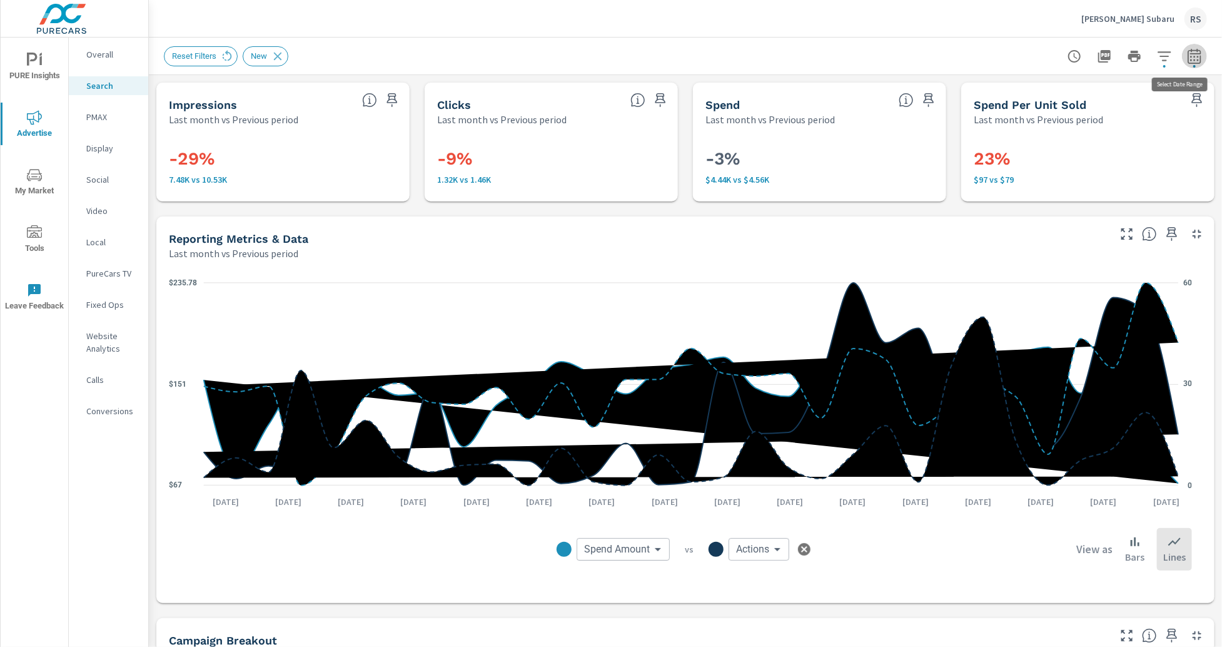
click at [1118, 56] on icon "button" at bounding box center [1194, 58] width 8 height 5
select select "Last month"
select select "Previous period"
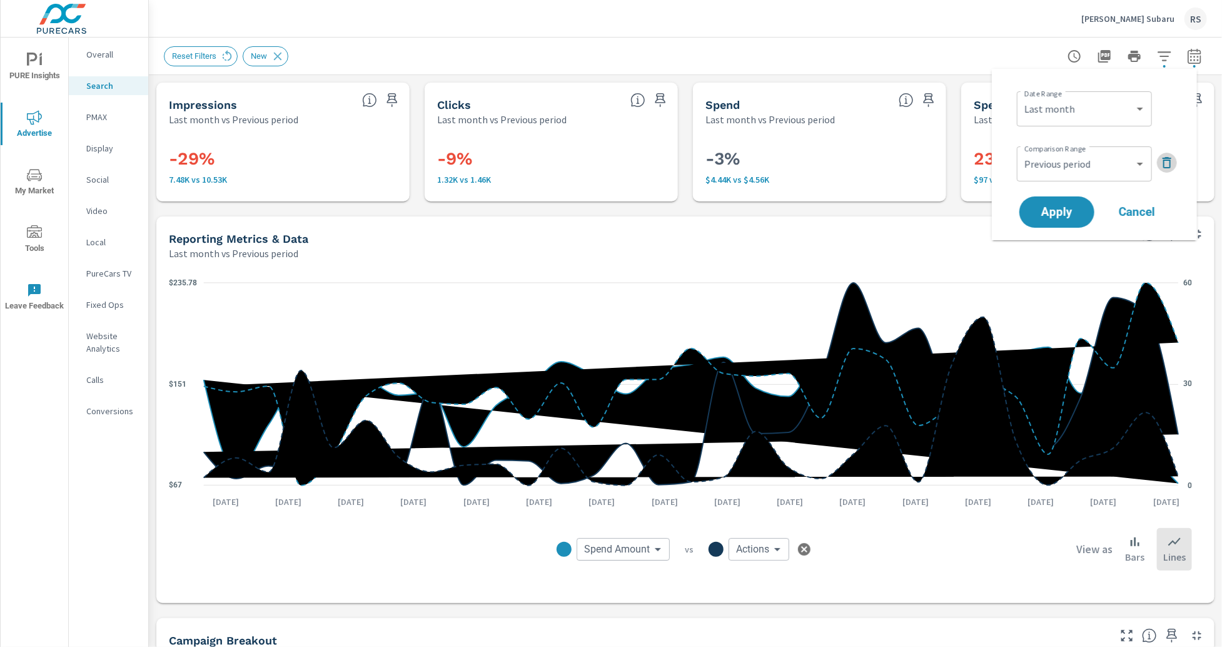
click at [1118, 161] on icon "button" at bounding box center [1167, 162] width 9 height 11
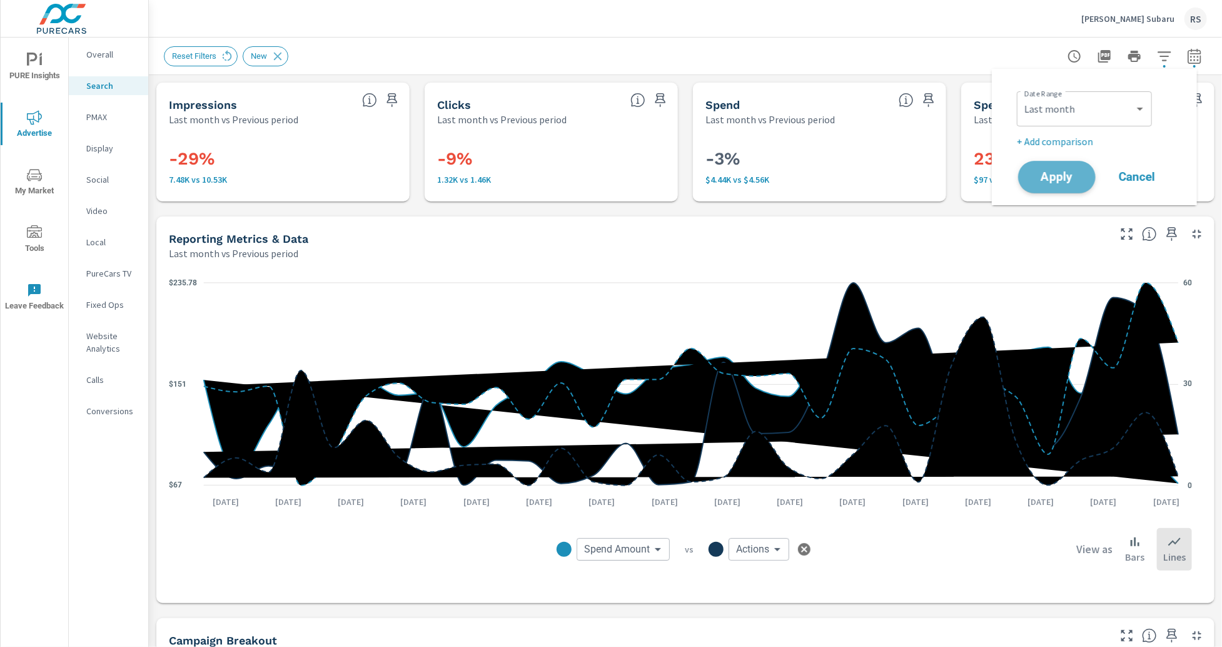
click at [1059, 180] on span "Apply" at bounding box center [1056, 177] width 51 height 12
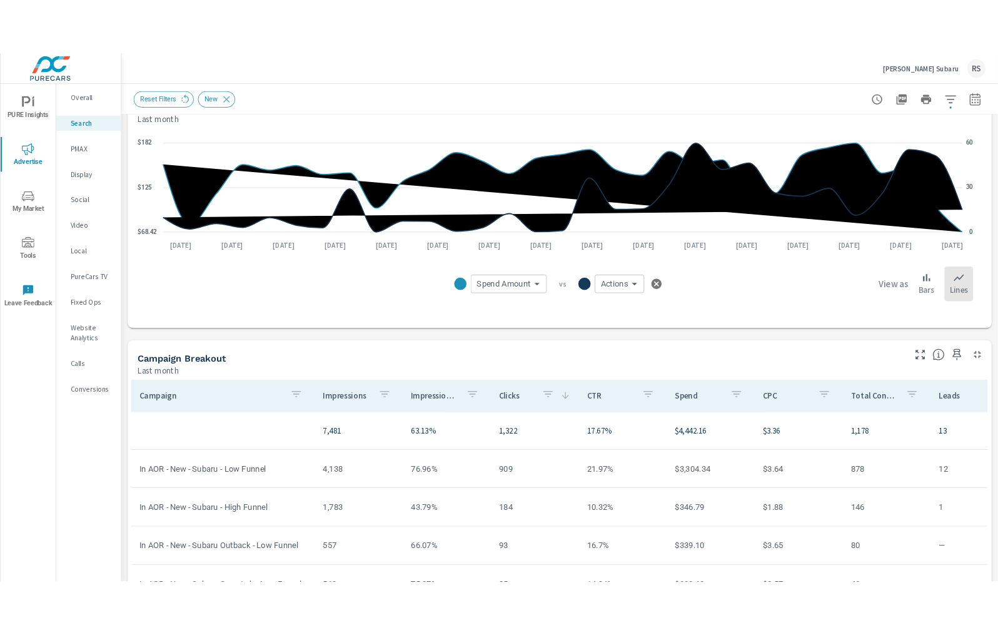
scroll to position [248, 0]
